Goal: Transaction & Acquisition: Purchase product/service

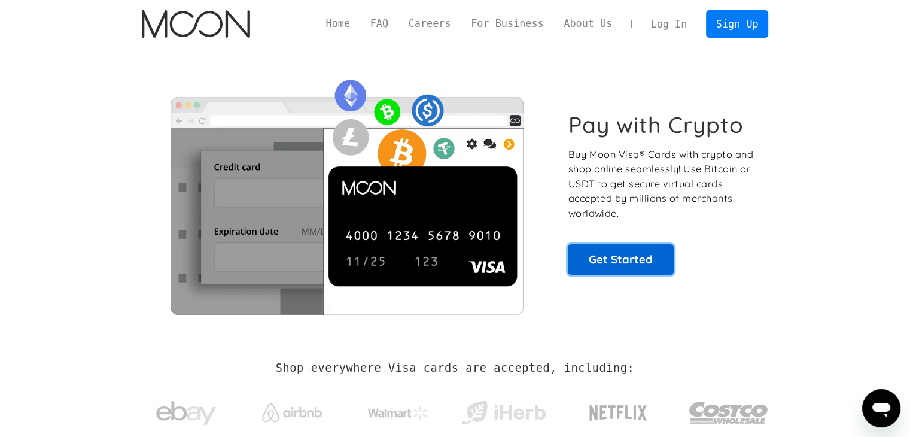
click at [603, 251] on link "Get Started" at bounding box center [621, 259] width 106 height 30
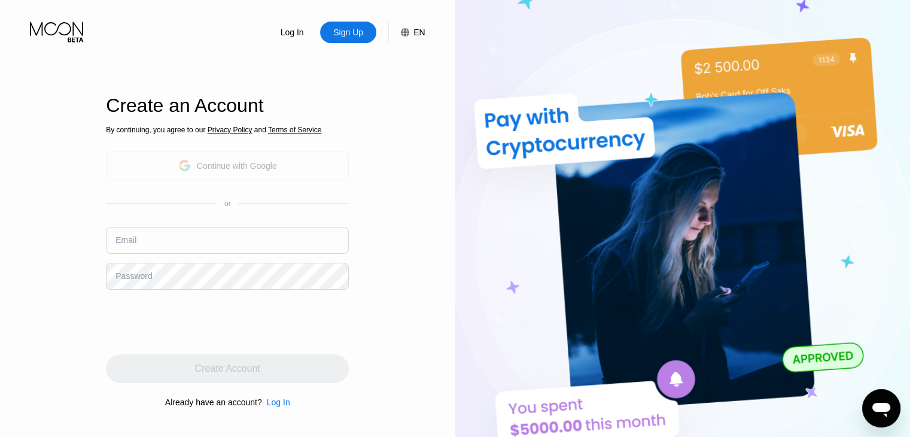
click at [200, 175] on div "Continue with Google" at bounding box center [227, 165] width 243 height 29
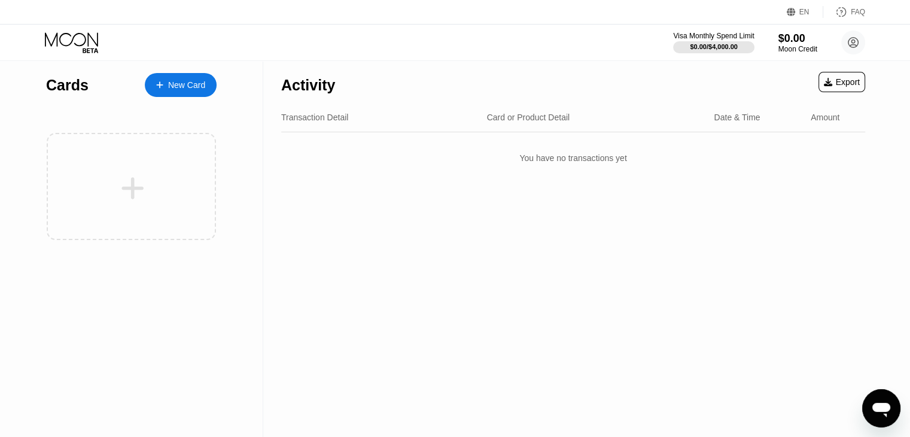
click at [189, 85] on div "New Card" at bounding box center [186, 85] width 37 height 10
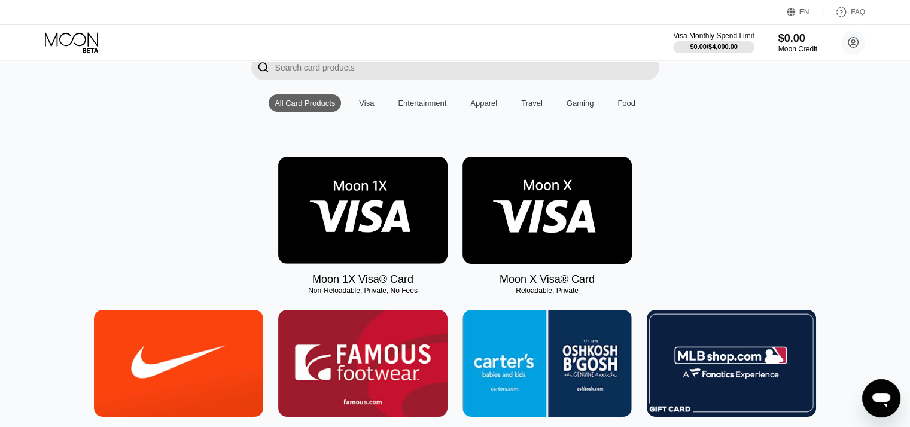
scroll to position [96, 0]
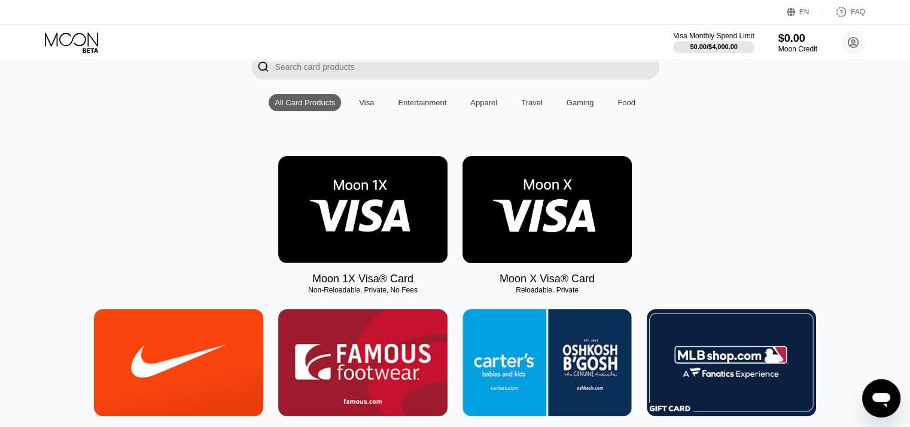
click at [328, 194] on img at bounding box center [362, 209] width 169 height 107
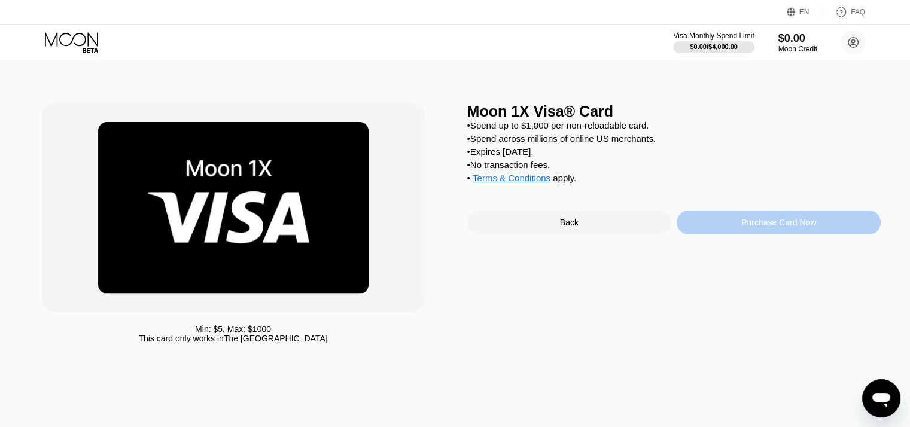
click at [720, 235] on div "Purchase Card Now" at bounding box center [779, 223] width 204 height 24
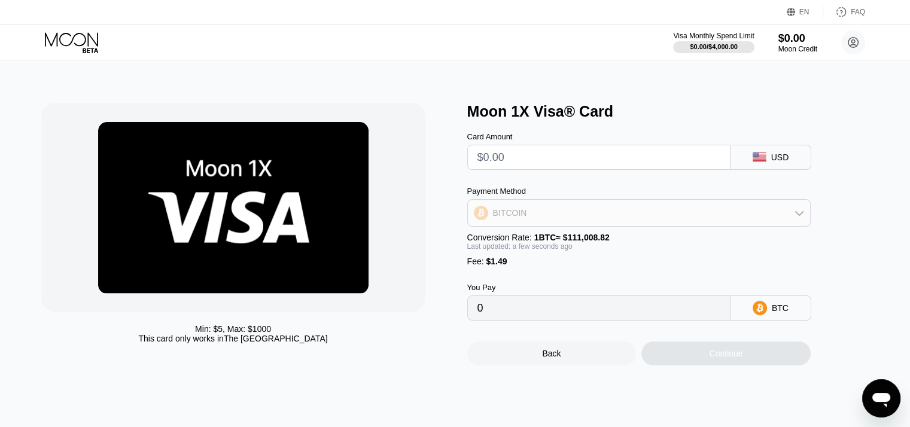
click at [665, 216] on div "BITCOIN" at bounding box center [639, 213] width 342 height 24
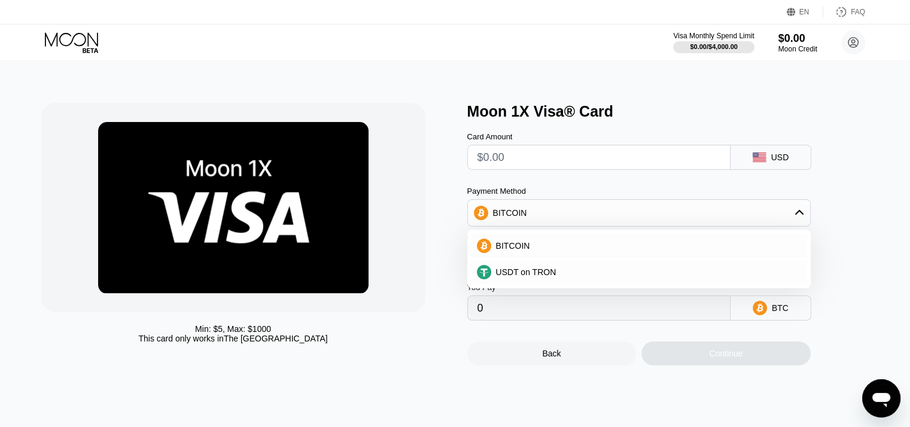
click at [603, 264] on div "USDT on TRON" at bounding box center [638, 272] width 343 height 26
click at [584, 277] on div "USDT on TRON" at bounding box center [646, 272] width 310 height 10
type input "0.00"
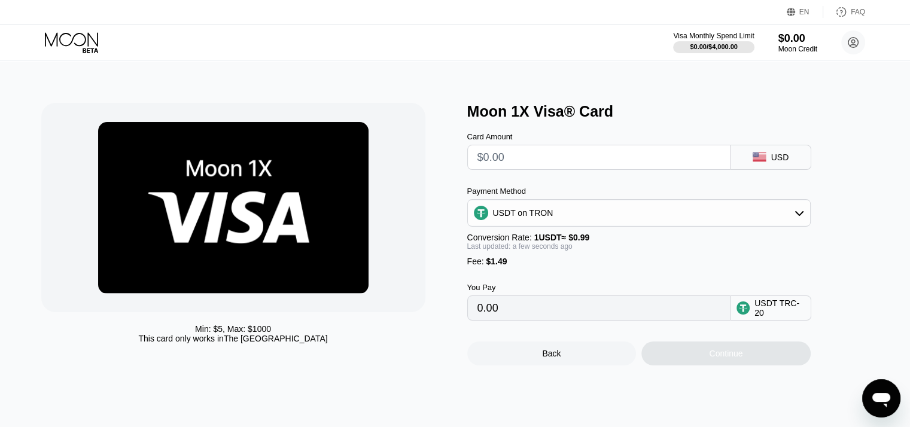
click at [620, 159] on input "text" at bounding box center [598, 157] width 243 height 24
type input "$1"
click at [620, 159] on input "$1" at bounding box center [598, 157] width 243 height 24
type input "2.52"
type input "0.00"
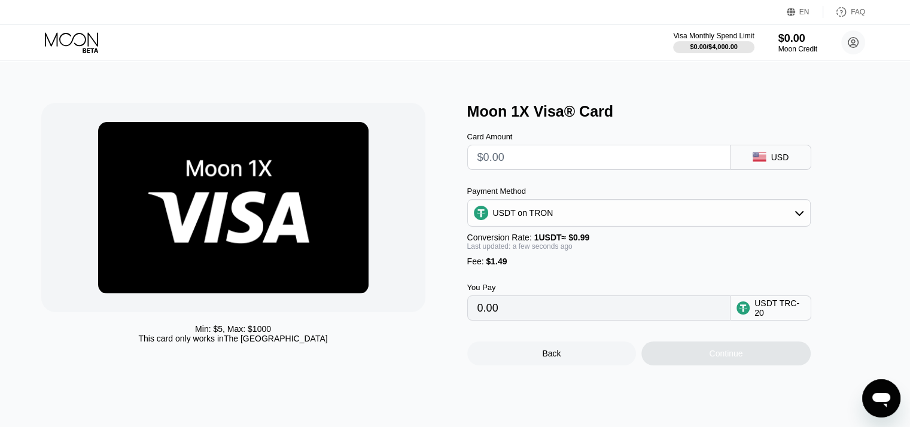
type input "$0"
type input "1.51"
type input "0.00"
type input "$5"
type input "6.56"
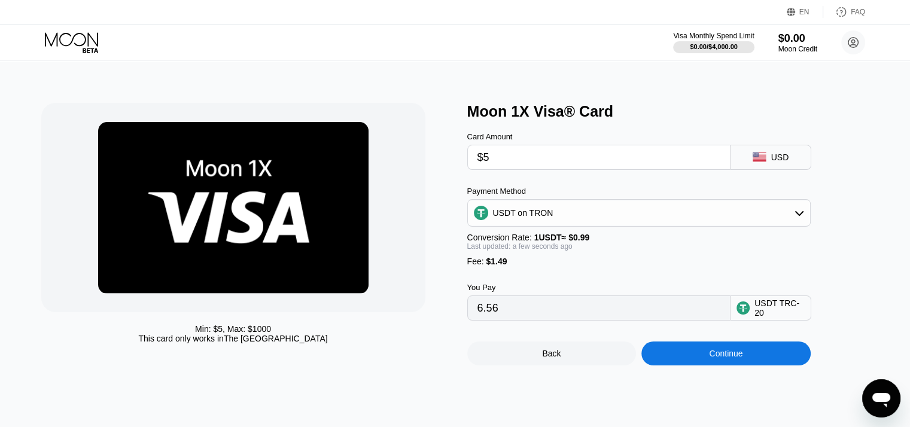
type input "$5"
click at [513, 365] on div "Back" at bounding box center [551, 354] width 169 height 24
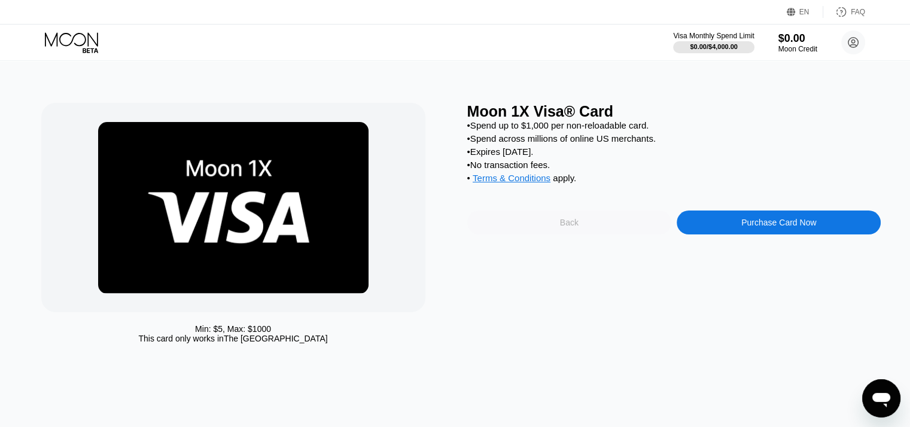
click at [588, 235] on div "Back" at bounding box center [569, 223] width 204 height 24
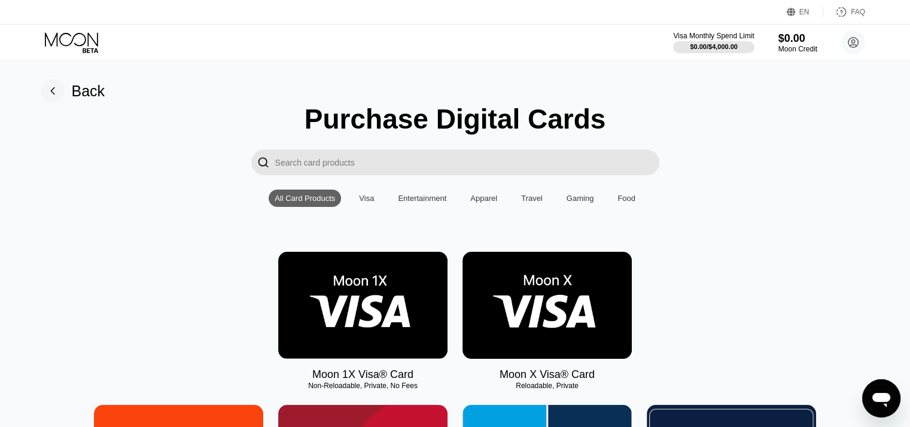
click at [515, 318] on img at bounding box center [547, 305] width 169 height 107
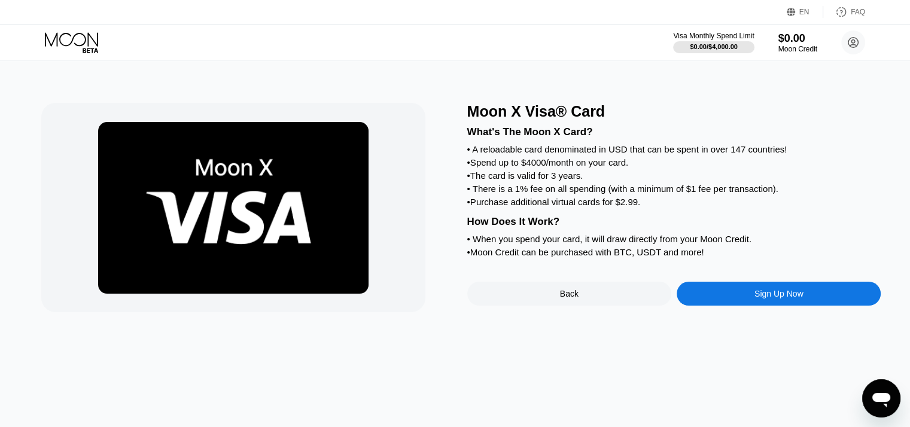
click at [722, 306] on div "Sign Up Now" at bounding box center [779, 294] width 204 height 24
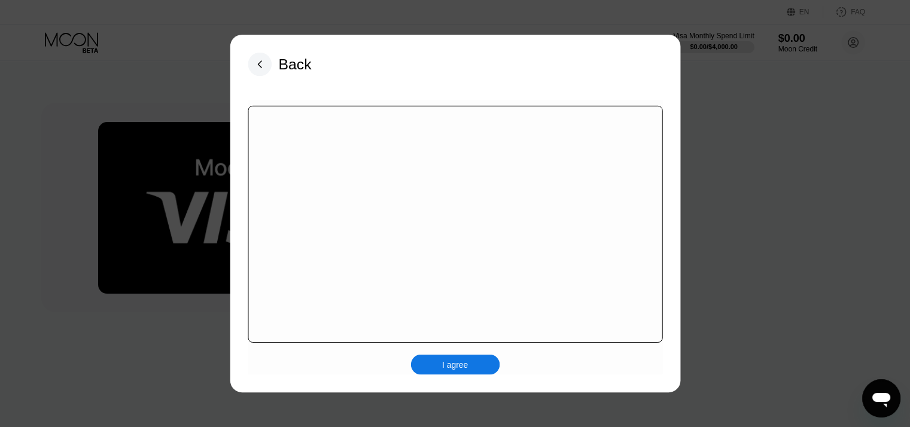
click at [467, 370] on div "I agree" at bounding box center [455, 365] width 26 height 11
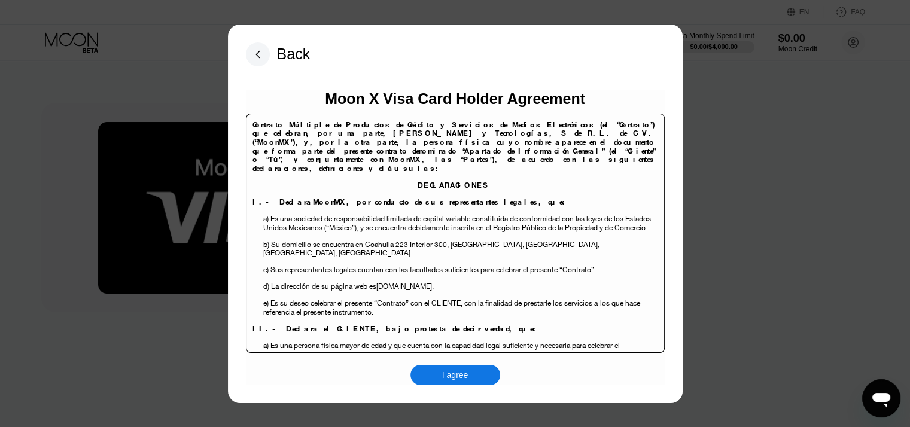
click at [474, 374] on div "I agree" at bounding box center [455, 375] width 90 height 20
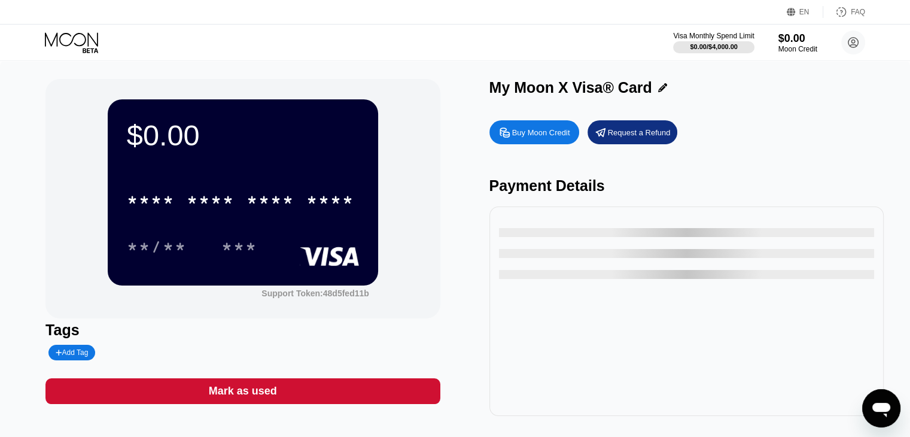
click at [328, 211] on div "****" at bounding box center [330, 201] width 48 height 19
click at [340, 198] on div "$0.00 * * * * * * * * * * * * **** **/** *** Support Token: 48d5fed11b" at bounding box center [242, 198] width 394 height 239
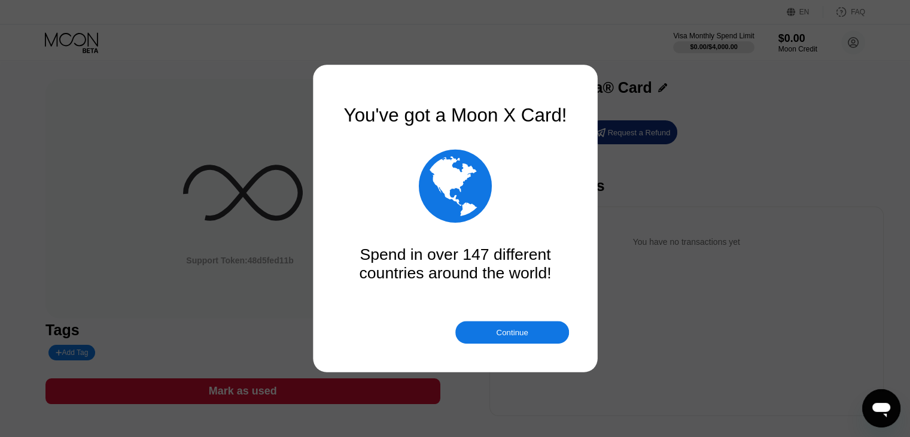
click at [528, 331] on div "Continue" at bounding box center [512, 332] width 114 height 23
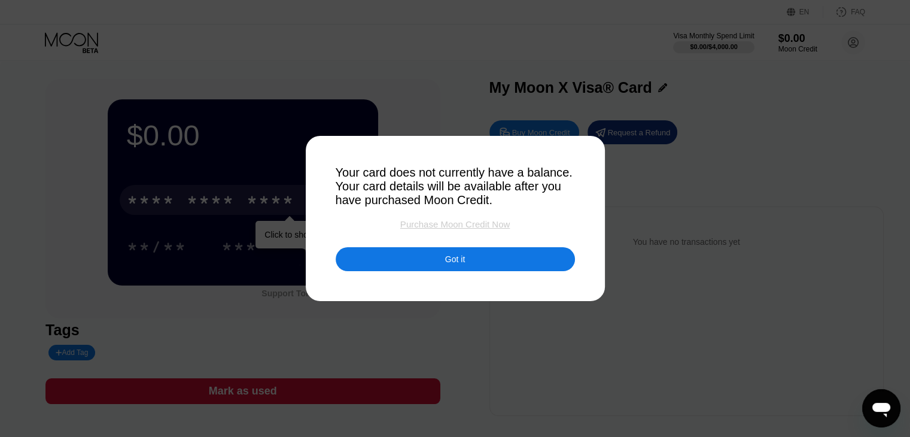
click at [471, 229] on div "Purchase Moon Credit Now" at bounding box center [454, 224] width 109 height 10
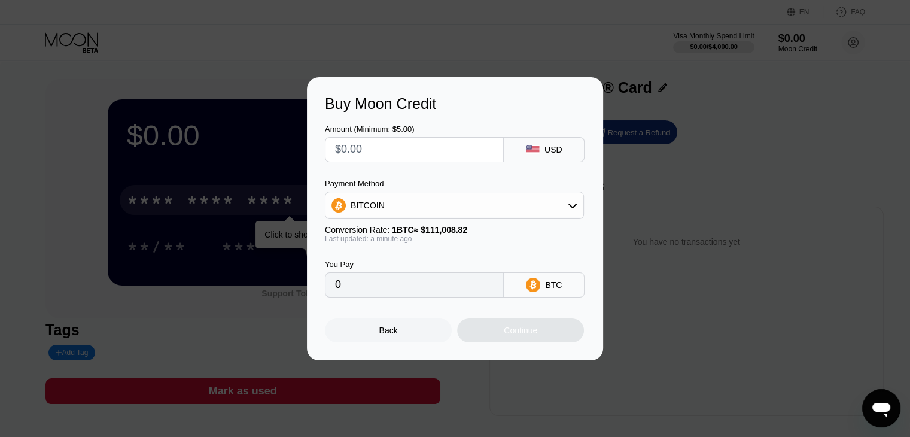
click at [423, 193] on div "BITCOIN" at bounding box center [454, 205] width 259 height 28
